Goal: Entertainment & Leisure: Consume media (video, audio)

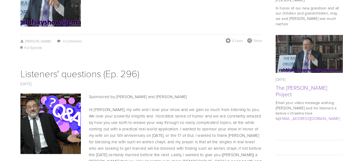
scroll to position [476, 0]
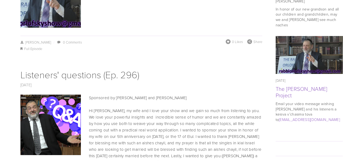
click at [62, 110] on img at bounding box center [50, 124] width 91 height 60
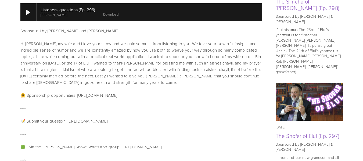
scroll to position [328, 0]
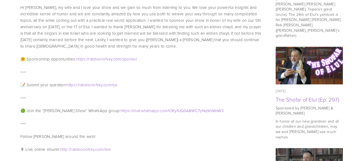
scroll to position [364, 0]
